Goal: Transaction & Acquisition: Purchase product/service

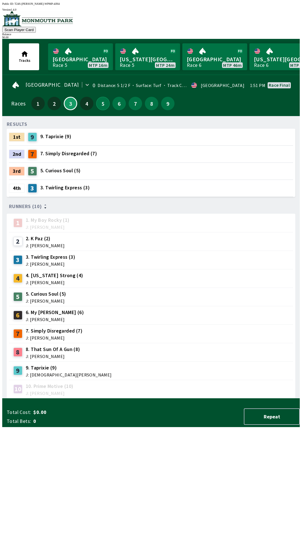
click at [96, 105] on button "5" at bounding box center [102, 103] width 13 height 13
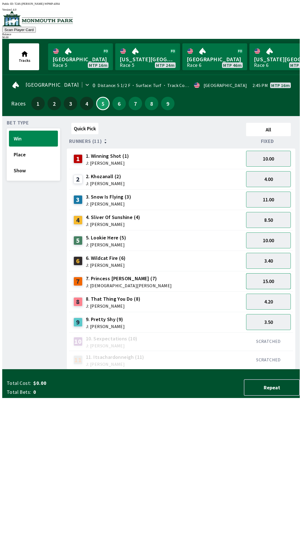
click at [274, 278] on button "15.00" at bounding box center [268, 281] width 45 height 16
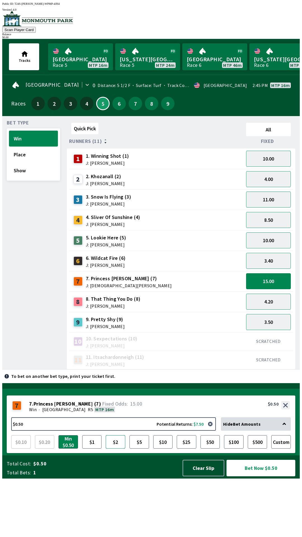
click at [112, 448] on button "$2" at bounding box center [116, 441] width 20 height 13
click at [141, 448] on button "$5" at bounding box center [139, 441] width 20 height 13
click at [30, 151] on button "Place" at bounding box center [33, 154] width 49 height 16
click at [174, 369] on div "Quick Pick All Runners (11) Fixed 1 1. Winning Shot (1) J: [PERSON_NAME] 10.00 …" at bounding box center [183, 244] width 233 height 249
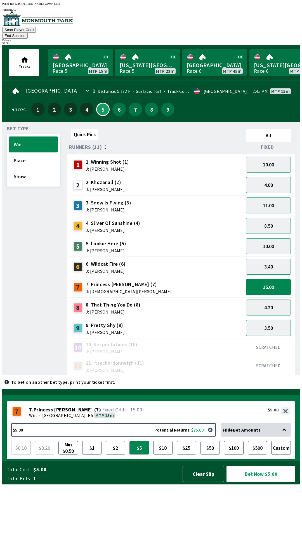
click at [253, 482] on button "Bet Now $5.00" at bounding box center [261, 473] width 70 height 17
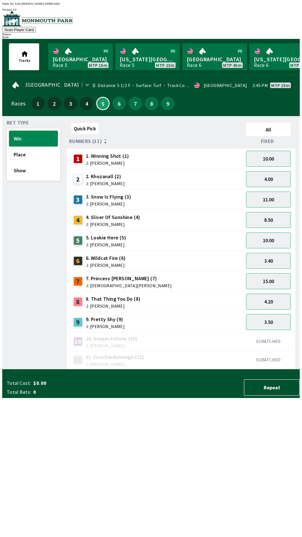
click at [234, 369] on div "Quick Pick All Runners (11) Fixed 1 1. Winning Shot (1) J: [PERSON_NAME] 10.00 …" at bounding box center [183, 244] width 233 height 249
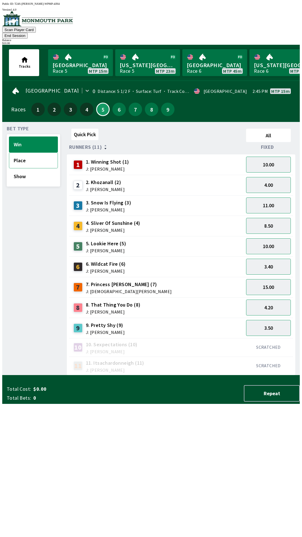
click at [26, 152] on button "Place" at bounding box center [33, 160] width 49 height 16
click at [274, 279] on button "7.00" at bounding box center [268, 287] width 45 height 16
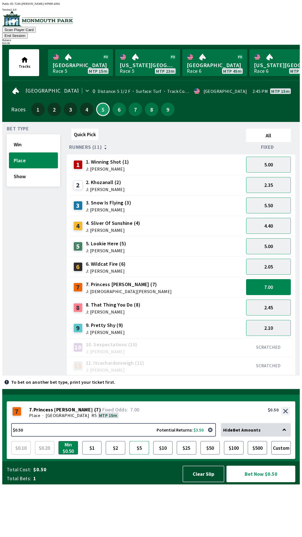
click at [141, 454] on button "$5" at bounding box center [139, 447] width 20 height 13
click at [116, 454] on button "$2" at bounding box center [116, 447] width 20 height 13
click at [272, 279] on button "7.00" at bounding box center [268, 287] width 45 height 16
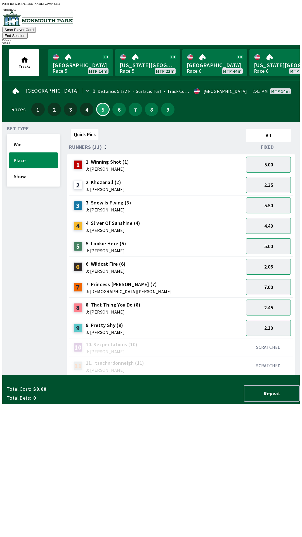
click at [269, 160] on button "5.00" at bounding box center [268, 165] width 45 height 16
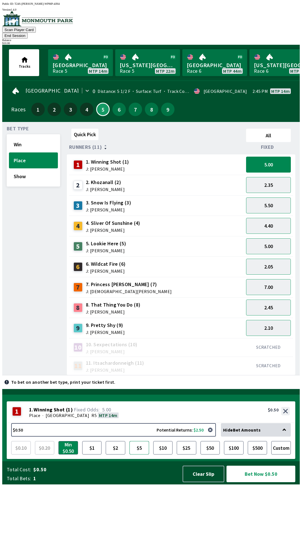
click at [136, 454] on button "$5" at bounding box center [139, 447] width 20 height 13
click at [254, 482] on button "Bet Now $5.00" at bounding box center [260, 473] width 69 height 16
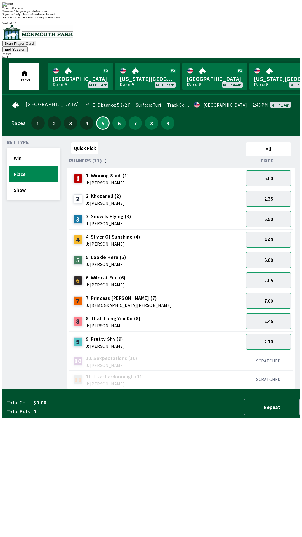
click at [191, 389] on div "Quick Pick All Runners (11) Fixed 1 1. Winning Shot (1) J: [PERSON_NAME] 5.00 2…" at bounding box center [183, 264] width 233 height 249
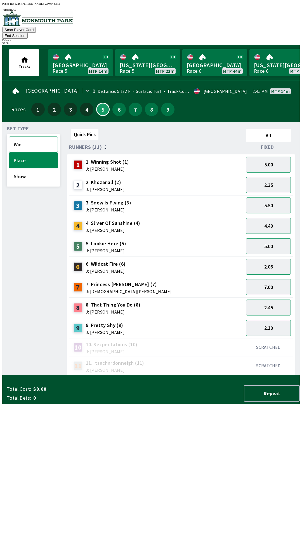
click at [35, 136] on button "Win" at bounding box center [33, 144] width 49 height 16
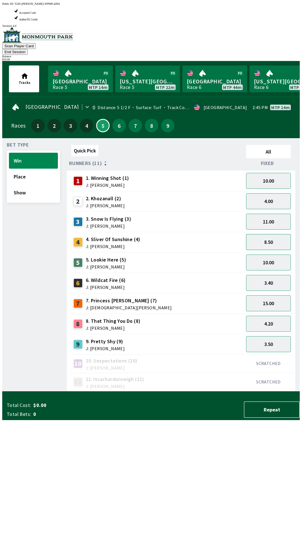
click at [268, 234] on button "8.50" at bounding box center [268, 242] width 45 height 16
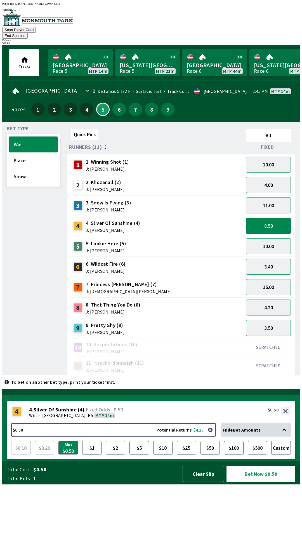
click at [269, 259] on button "3.40" at bounding box center [268, 267] width 45 height 16
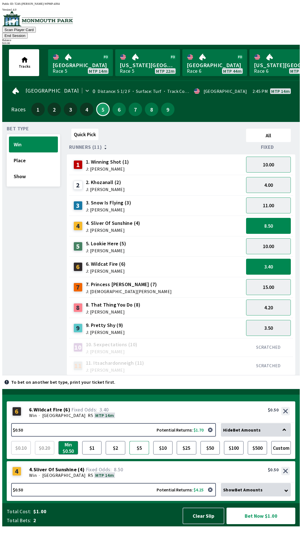
click at [139, 453] on button "$5" at bounding box center [139, 447] width 20 height 13
click at [22, 423] on div "6 6 . Wildcat Fire ( 6 ) Win · [STREET_ADDRESS]. Wildcat Fire (6) 3.40 $5.00" at bounding box center [151, 412] width 288 height 22
click at [21, 435] on button "$5.00 Potential Returns: $17.00" at bounding box center [113, 429] width 205 height 13
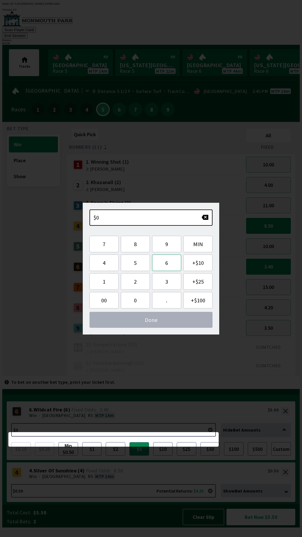
click at [164, 266] on button "6" at bounding box center [166, 262] width 29 height 16
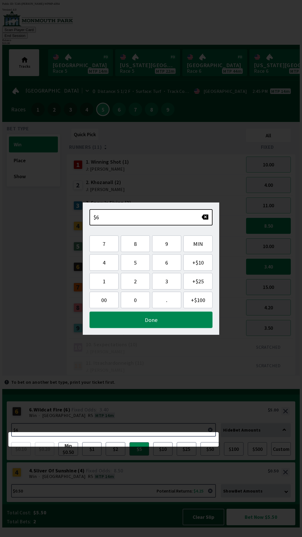
click at [153, 318] on button "Done" at bounding box center [150, 319] width 123 height 16
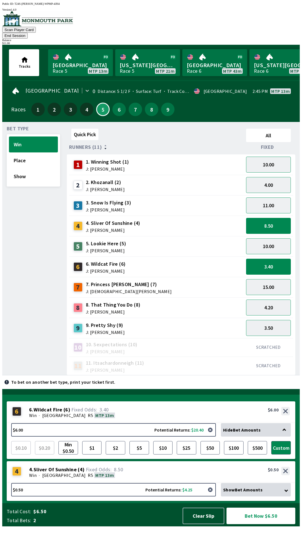
click at [208, 495] on button "button" at bounding box center [210, 489] width 11 height 11
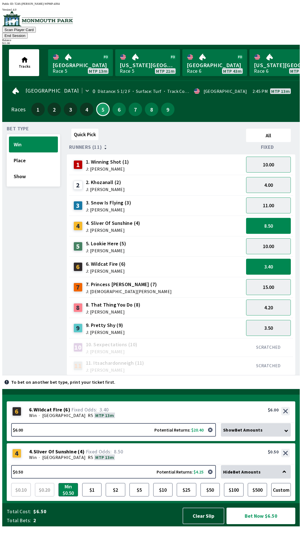
click at [269, 218] on button "8.50" at bounding box center [268, 226] width 45 height 16
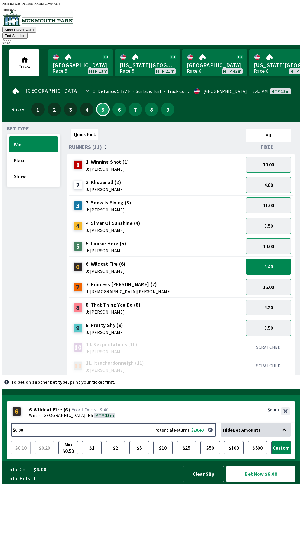
click at [260, 482] on button "Bet Now $6.00" at bounding box center [260, 473] width 69 height 16
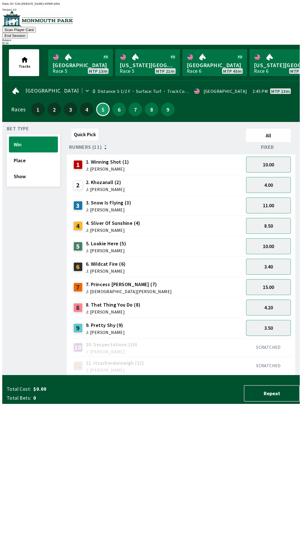
click at [76, 375] on div "Quick Pick All Runners (11) Fixed 1 1. Winning Shot (1) J: [PERSON_NAME] 10.00 …" at bounding box center [183, 250] width 233 height 249
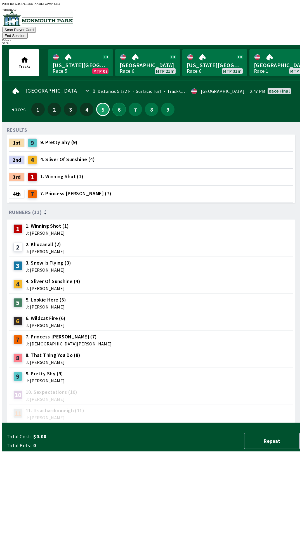
click at [115, 103] on button "6" at bounding box center [118, 109] width 13 height 13
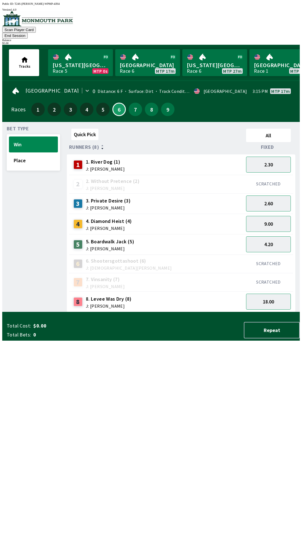
click at [217, 312] on div "Quick Pick All Runners (8) Fixed 1 1. River Dog (1) J: [PERSON_NAME] 2.30 2 2. …" at bounding box center [183, 219] width 233 height 186
click at [278, 216] on button "9.00" at bounding box center [268, 224] width 45 height 16
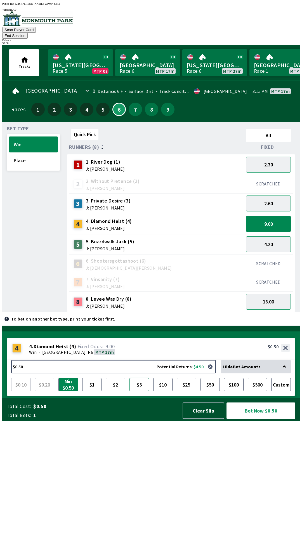
click at [138, 391] on button "$5" at bounding box center [139, 384] width 20 height 13
click at [32, 152] on button "Place" at bounding box center [33, 160] width 49 height 16
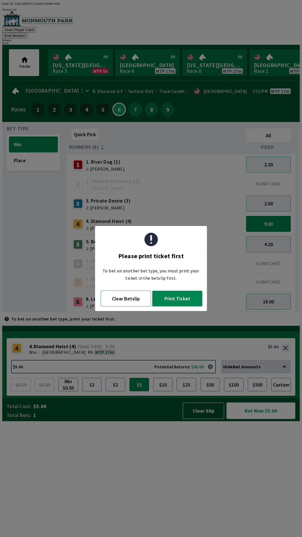
click at [123, 300] on button "Clear Betslip" at bounding box center [126, 298] width 50 height 16
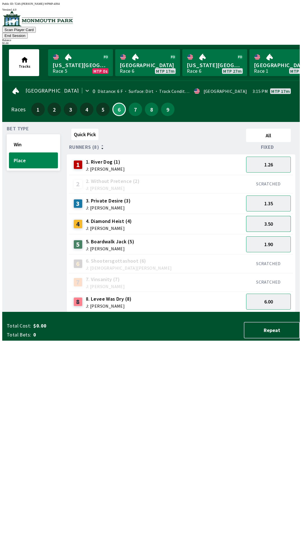
click at [264, 216] on button "3.50" at bounding box center [268, 224] width 45 height 16
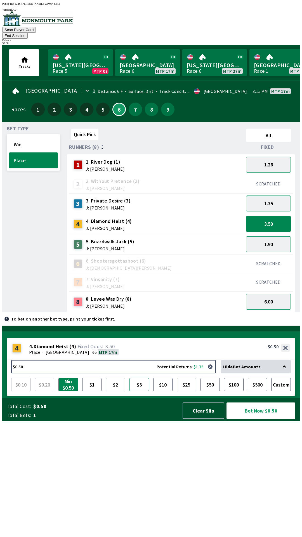
click at [139, 391] on button "$5" at bounding box center [139, 384] width 20 height 13
click at [274, 236] on button "1.90" at bounding box center [268, 244] width 45 height 16
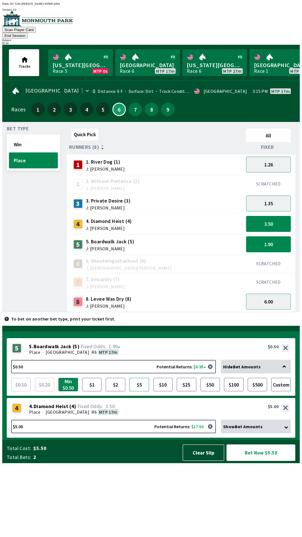
click at [147, 391] on button "$5" at bounding box center [139, 384] width 20 height 13
click at [276, 298] on button "6.00" at bounding box center [268, 301] width 45 height 16
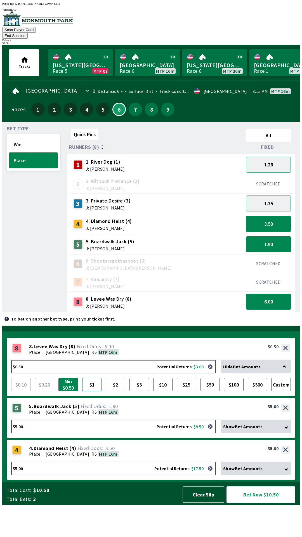
click at [92, 391] on button "$1" at bounding box center [92, 384] width 20 height 13
click at [77, 391] on button "Min $0.50" at bounding box center [68, 384] width 20 height 13
click at [96, 391] on button "$1" at bounding box center [92, 384] width 20 height 13
click at [122, 391] on button "$2" at bounding box center [116, 384] width 20 height 13
click at [142, 391] on button "$5" at bounding box center [139, 384] width 20 height 13
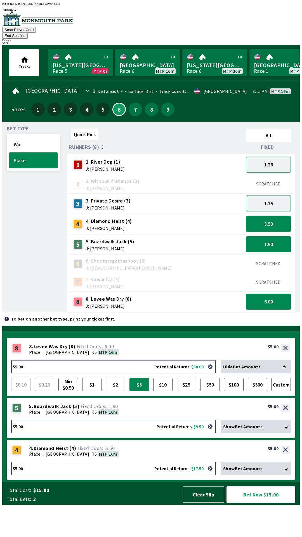
click at [270, 158] on button "1.26" at bounding box center [268, 165] width 45 height 16
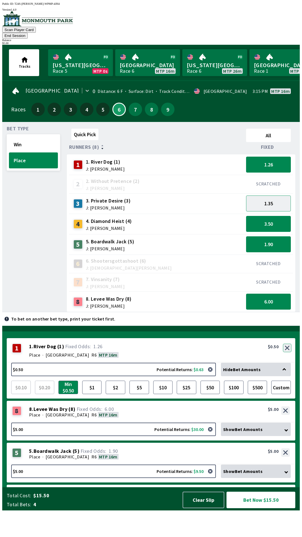
click at [288, 352] on button "button" at bounding box center [287, 348] width 8 height 8
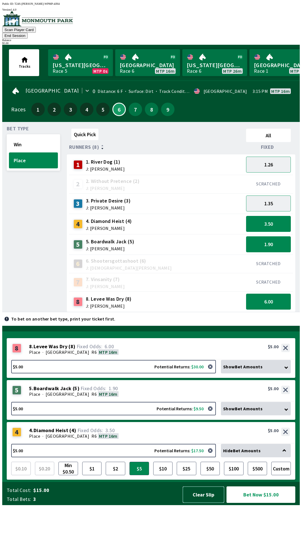
click at [206, 503] on button "Clear Slip" at bounding box center [204, 494] width 42 height 16
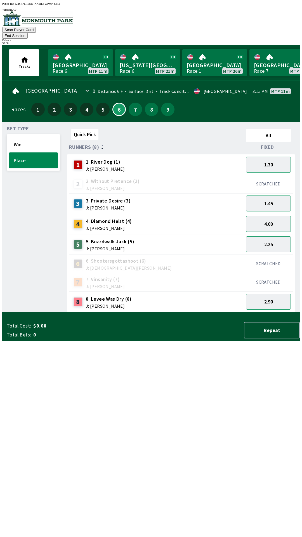
click at [217, 312] on div "Quick Pick All Runners (8) Fixed 1 1. River Dog (1) J: [PERSON_NAME] 1.30 2 2. …" at bounding box center [183, 219] width 233 height 186
click at [27, 152] on button "Place" at bounding box center [33, 160] width 49 height 16
click at [29, 136] on button "Win" at bounding box center [33, 144] width 49 height 16
click at [34, 156] on button "Place" at bounding box center [33, 160] width 49 height 16
click at [266, 297] on button "2.90" at bounding box center [268, 301] width 45 height 16
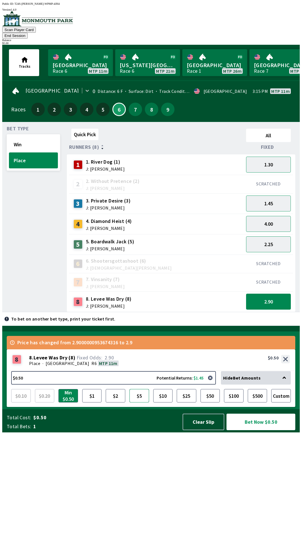
click at [140, 402] on button "$5" at bounding box center [139, 395] width 20 height 13
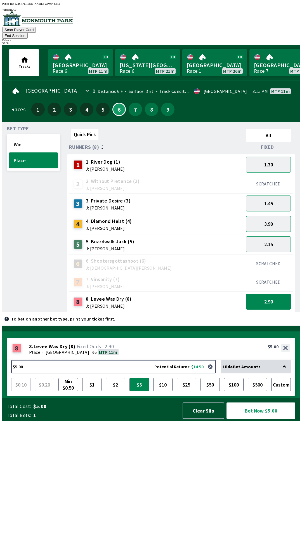
click at [270, 218] on button "3.90" at bounding box center [268, 224] width 45 height 16
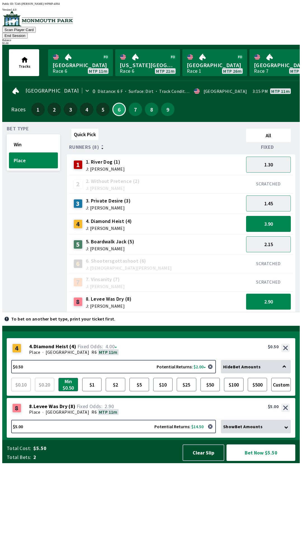
click at [272, 298] on button "2.90" at bounding box center [268, 301] width 45 height 16
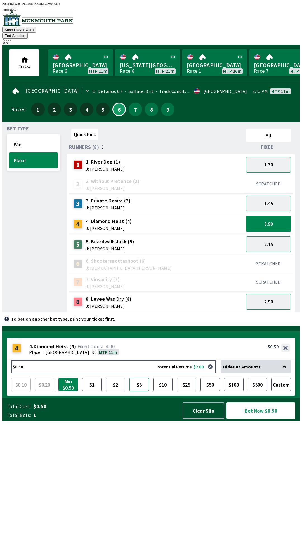
click at [142, 391] on button "$5" at bounding box center [139, 384] width 20 height 13
click at [269, 157] on button "1.30" at bounding box center [268, 165] width 45 height 16
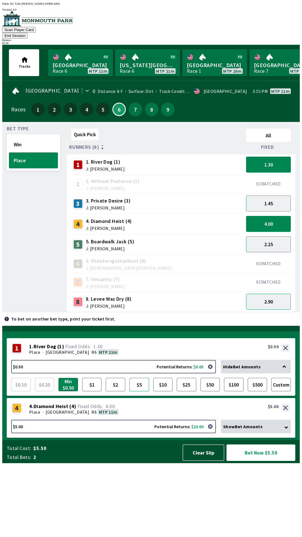
click at [148, 391] on button "$5" at bounding box center [139, 384] width 20 height 13
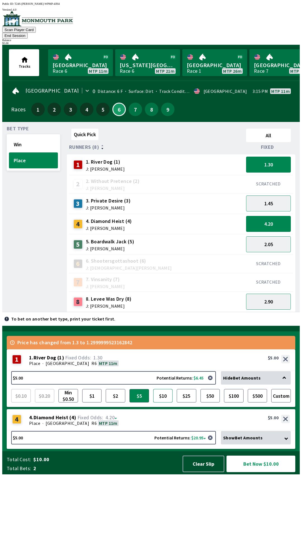
click at [164, 402] on button "$10" at bounding box center [163, 395] width 20 height 13
click at [189, 402] on button "$25" at bounding box center [187, 395] width 20 height 13
click at [210, 402] on button "$50" at bounding box center [210, 395] width 20 height 13
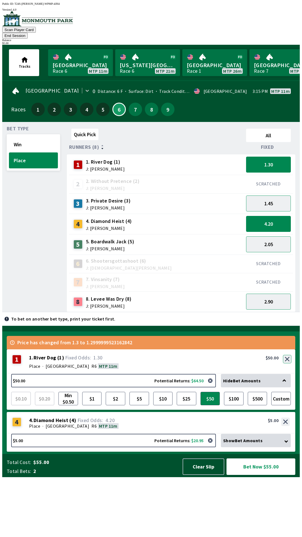
click at [287, 363] on button "button" at bounding box center [287, 359] width 8 height 8
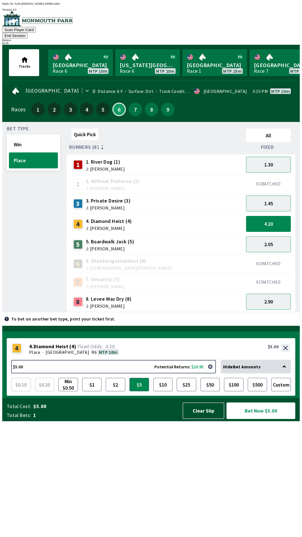
click at [260, 419] on button "Bet Now $5.00" at bounding box center [260, 410] width 69 height 16
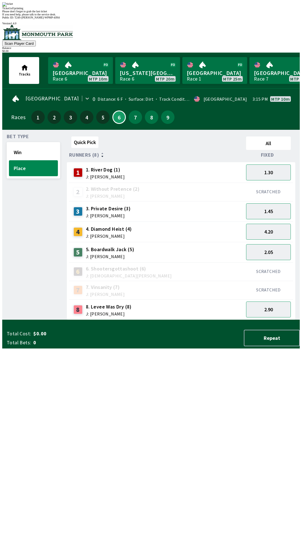
click at [106, 320] on div "Quick Pick All Runners (8) Fixed 1 1. River Dog (1) J: [PERSON_NAME] 1.30 2 2. …" at bounding box center [183, 227] width 233 height 186
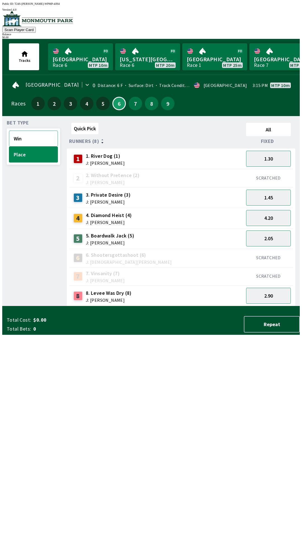
click at [28, 140] on button "Win" at bounding box center [33, 139] width 49 height 16
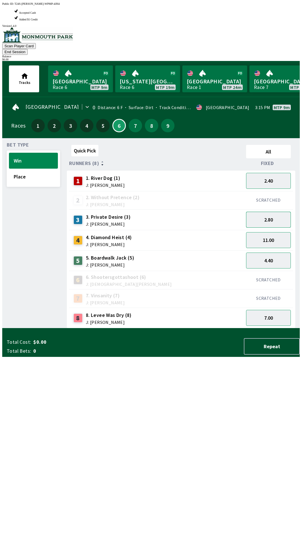
click at [276, 212] on button "2.80" at bounding box center [268, 220] width 45 height 16
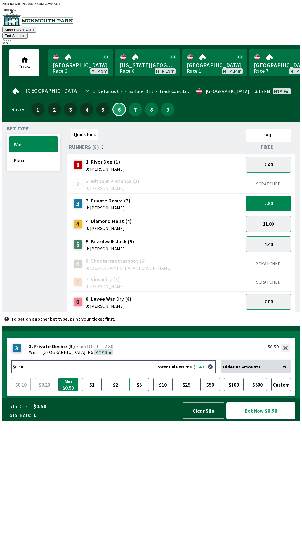
click at [144, 391] on button "$5" at bounding box center [139, 384] width 20 height 13
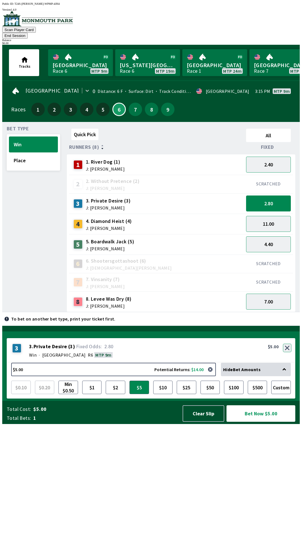
click at [287, 352] on button "button" at bounding box center [287, 348] width 8 height 8
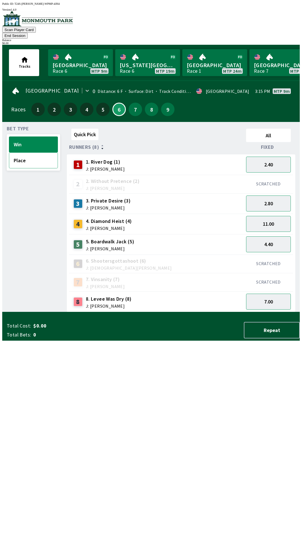
click at [23, 152] on button "Place" at bounding box center [33, 160] width 49 height 16
click at [254, 298] on button "2.90" at bounding box center [268, 301] width 45 height 16
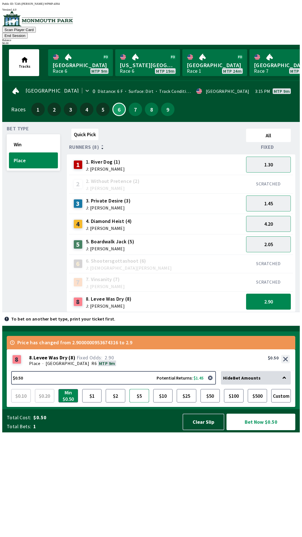
click at [142, 402] on button "$5" at bounding box center [139, 395] width 20 height 13
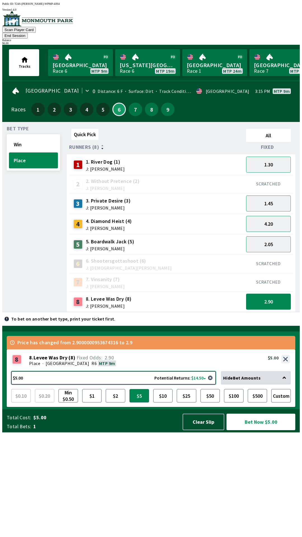
click at [19, 384] on button "$5.00 Potential Returns: $14.50" at bounding box center [113, 377] width 205 height 13
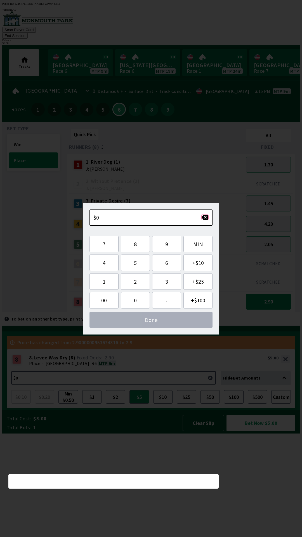
click at [205, 217] on button "button" at bounding box center [204, 217] width 7 height 6
click at [164, 257] on button "6" at bounding box center [166, 262] width 29 height 16
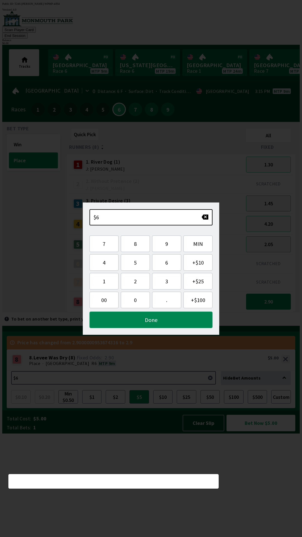
click at [172, 318] on button "Done" at bounding box center [150, 319] width 123 height 16
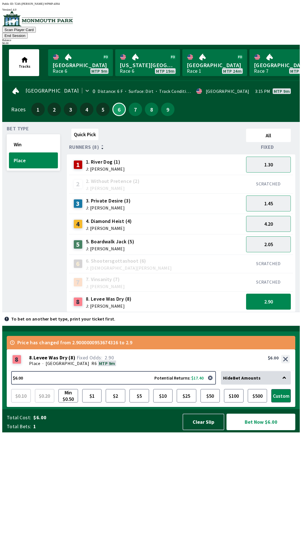
click at [263, 430] on button "Bet Now $6.00" at bounding box center [260, 421] width 69 height 16
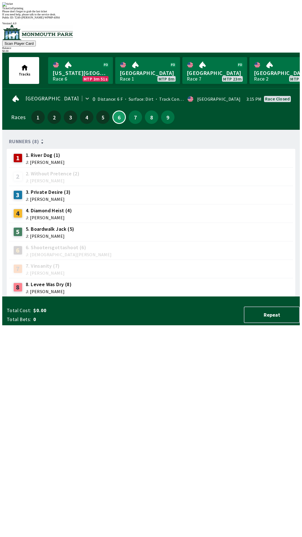
click at [131, 297] on div "Runners (8) 1 1. River Dog (1) J: [PERSON_NAME] 2 2. Without Pretence (2) J: [P…" at bounding box center [153, 215] width 293 height 162
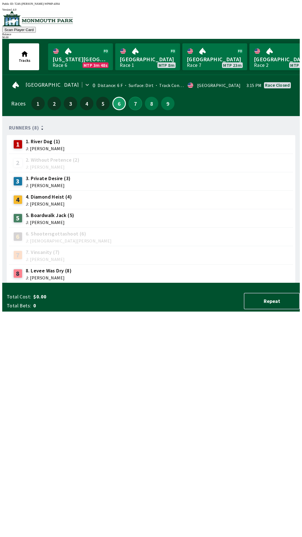
click at [138, 104] on button "7" at bounding box center [135, 103] width 13 height 13
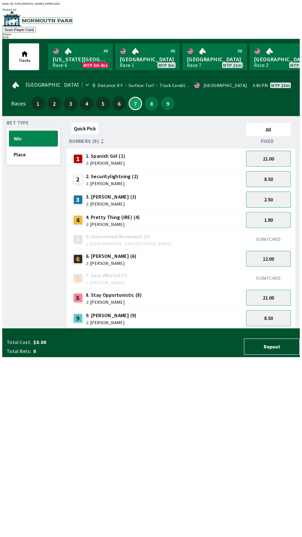
click at [265, 194] on button "2.50" at bounding box center [268, 199] width 45 height 16
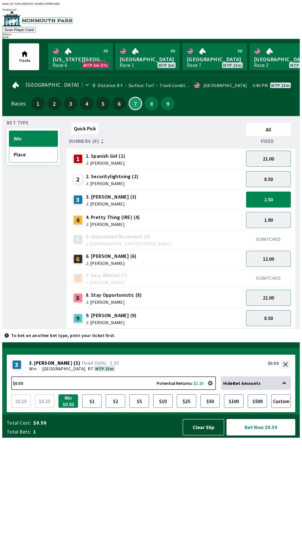
click at [32, 153] on button "Place" at bounding box center [33, 154] width 49 height 16
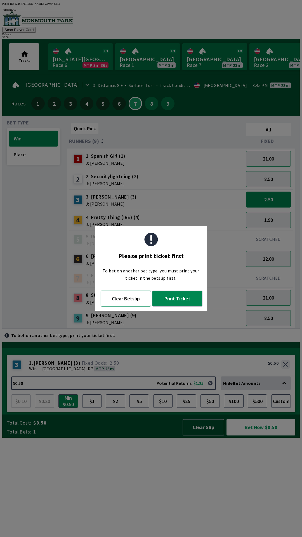
click at [135, 300] on button "Clear Betslip" at bounding box center [126, 298] width 50 height 16
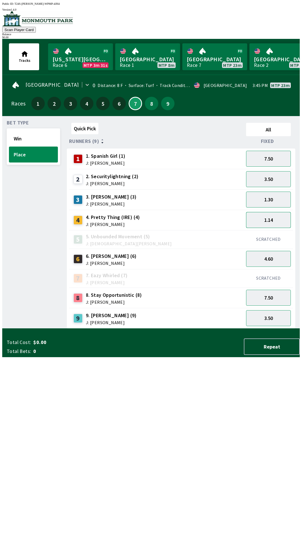
click at [273, 215] on button "1.14" at bounding box center [268, 220] width 45 height 16
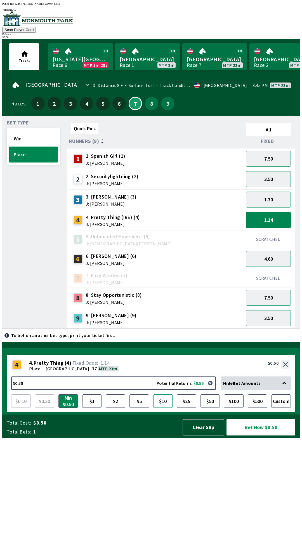
click at [165, 408] on button "$10" at bounding box center [163, 400] width 20 height 13
click at [186, 408] on button "$25" at bounding box center [187, 400] width 20 height 13
click at [170, 408] on button "$10" at bounding box center [163, 400] width 20 height 13
click at [270, 153] on button "7.50" at bounding box center [268, 159] width 45 height 16
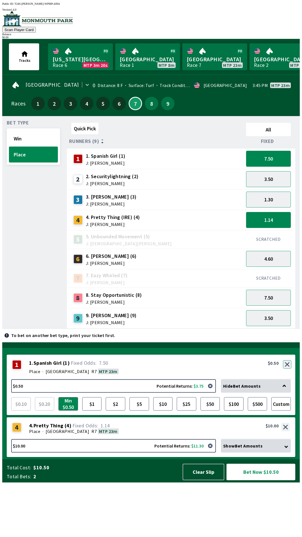
click at [288, 368] on button "button" at bounding box center [287, 364] width 8 height 8
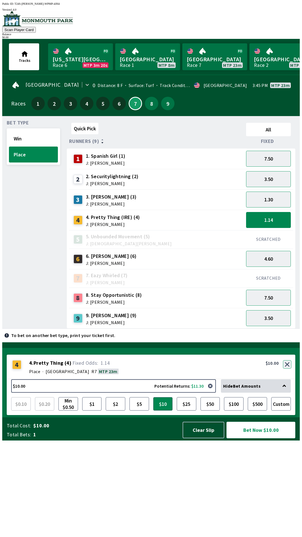
click at [288, 368] on button "button" at bounding box center [287, 364] width 8 height 8
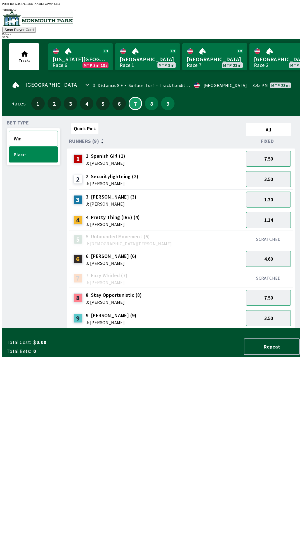
click at [30, 131] on button "Win" at bounding box center [33, 139] width 49 height 16
click at [269, 221] on button "1.90" at bounding box center [268, 220] width 45 height 16
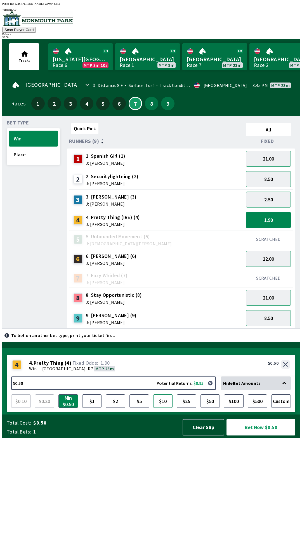
click at [166, 408] on button "$10" at bounding box center [163, 400] width 20 height 13
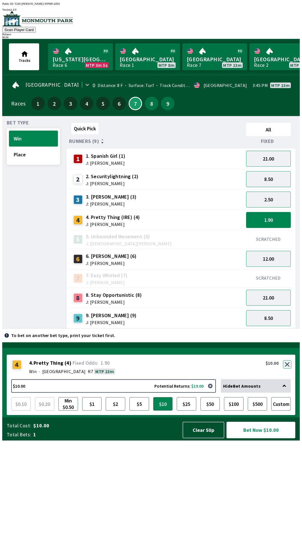
click at [288, 368] on button "button" at bounding box center [287, 364] width 8 height 8
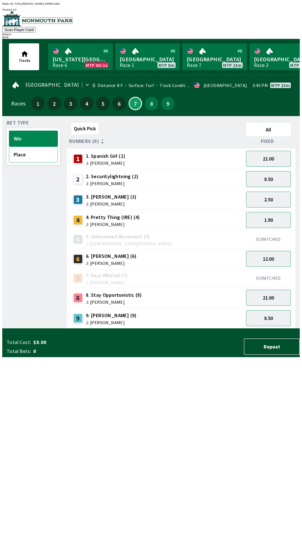
click at [14, 157] on button "Place" at bounding box center [33, 154] width 49 height 16
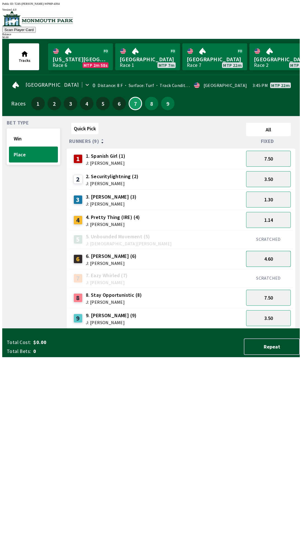
click at [262, 255] on button "4.60" at bounding box center [268, 259] width 45 height 16
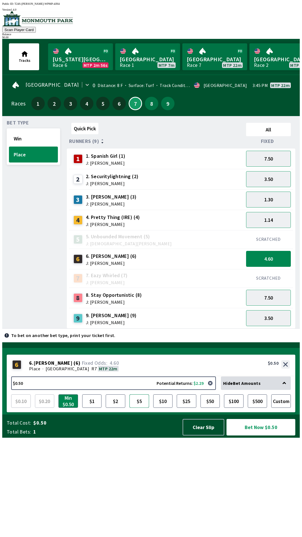
click at [139, 408] on button "$5" at bounding box center [139, 400] width 20 height 13
click at [264, 243] on div "SCRATCHED" at bounding box center [268, 239] width 49 height 18
click at [277, 269] on div "SCRATCHED" at bounding box center [268, 278] width 49 height 18
click at [262, 154] on button "7.50" at bounding box center [268, 159] width 45 height 16
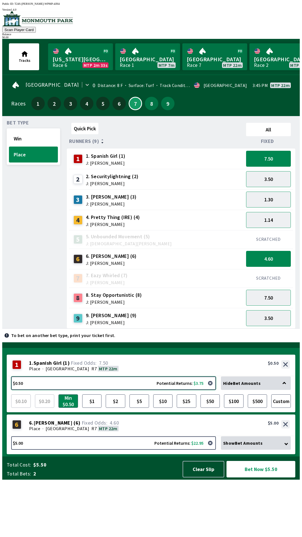
click at [147, 390] on button "$0.50 Potential Returns: $3.75" at bounding box center [113, 382] width 205 height 13
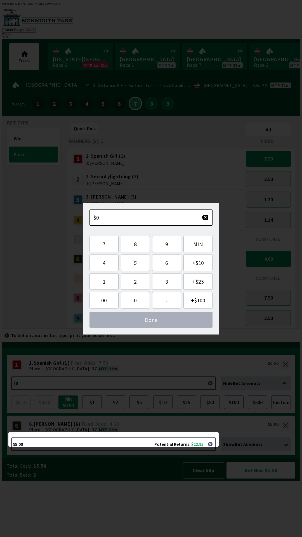
click at [158, 321] on span "Done" at bounding box center [151, 319] width 114 height 7
click at [111, 328] on div "Quick Pick All Runners (9) Fixed 1 1. Spanish Girl (1) J: [PERSON_NAME] 7.50 2 …" at bounding box center [183, 224] width 233 height 208
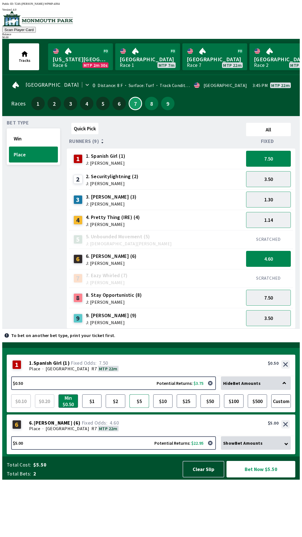
click at [141, 408] on button "$5" at bounding box center [139, 400] width 20 height 13
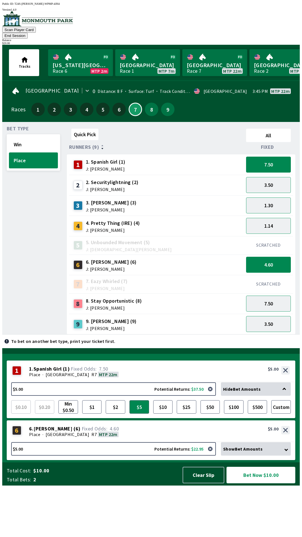
click at [265, 483] on button "Bet Now $10.00" at bounding box center [260, 475] width 69 height 16
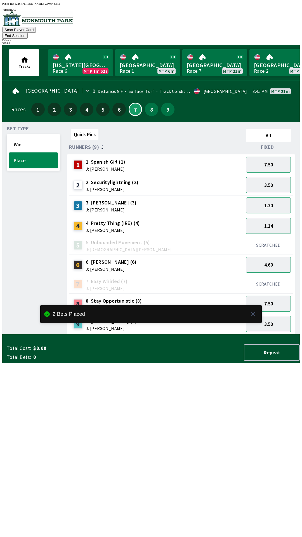
click at [28, 33] on button "End Session" at bounding box center [14, 36] width 25 height 6
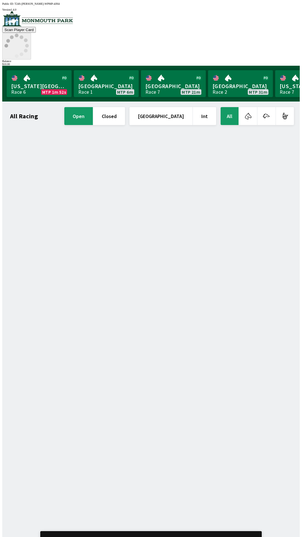
click at [29, 34] on icon at bounding box center [16, 46] width 24 height 24
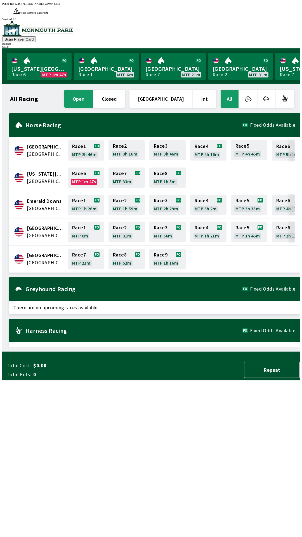
click at [239, 347] on div "All Racing open closed [GEOGRAPHIC_DATA] Int All [GEOGRAPHIC_DATA] [GEOGRAPHIC_…" at bounding box center [153, 218] width 293 height 258
